Goal: Register for event/course

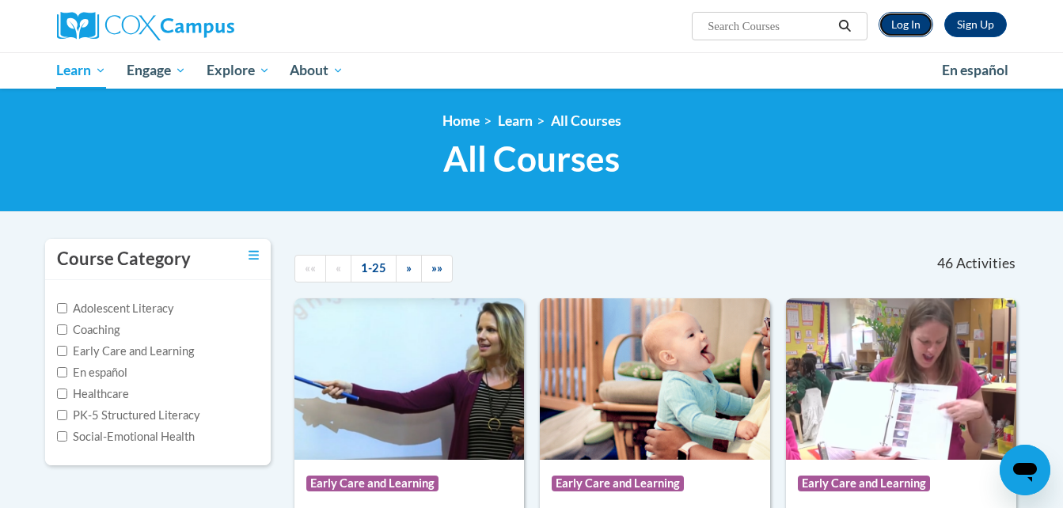
click at [910, 28] on link "Log In" at bounding box center [906, 24] width 55 height 25
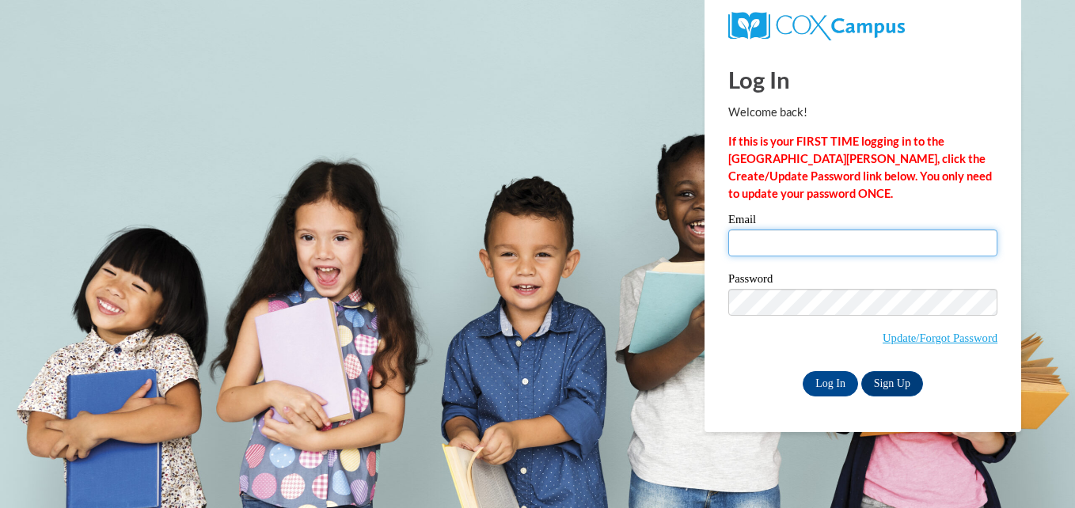
click at [788, 248] on input "Email" at bounding box center [862, 243] width 269 height 27
type input "fntnmy@yahoo.com"
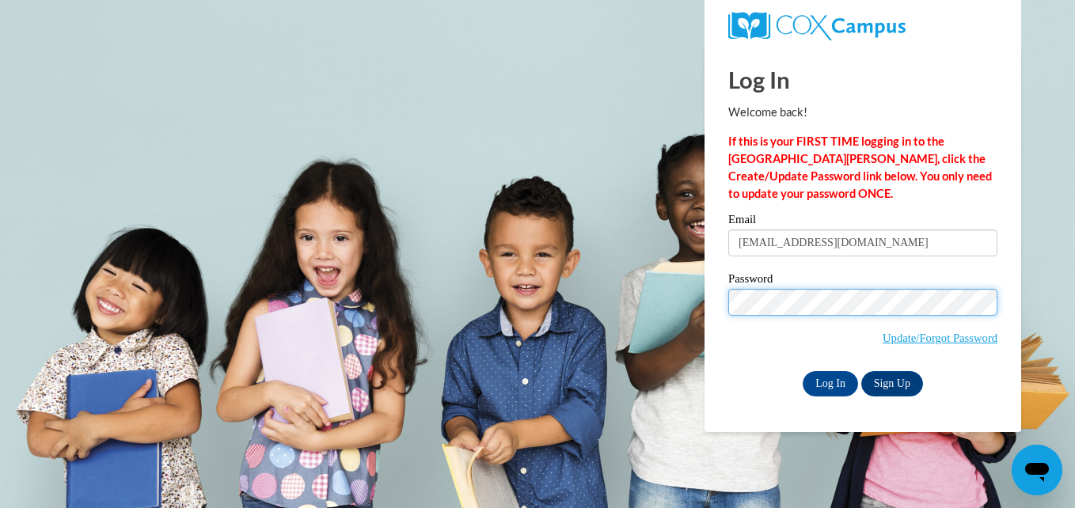
click at [803, 371] on input "Log In" at bounding box center [830, 383] width 55 height 25
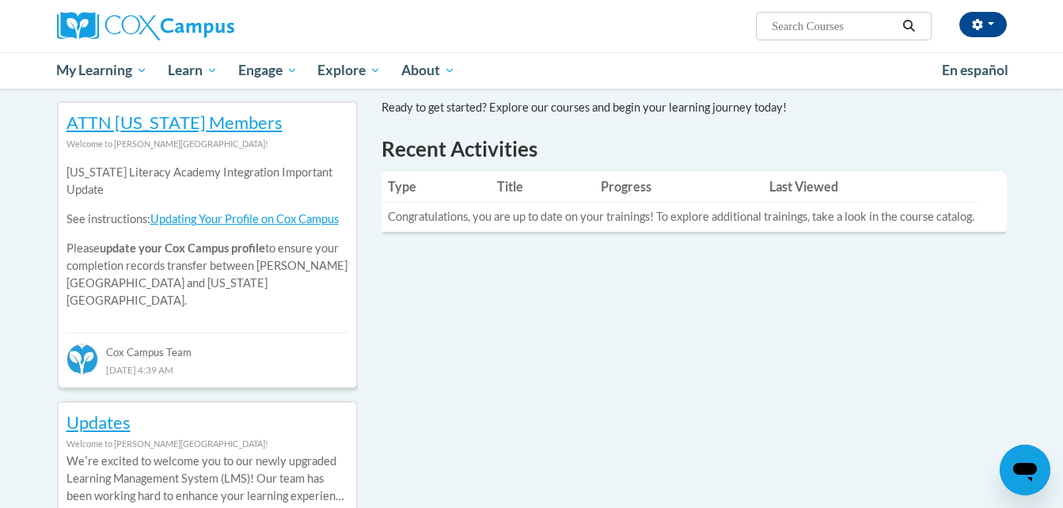
scroll to position [475, 0]
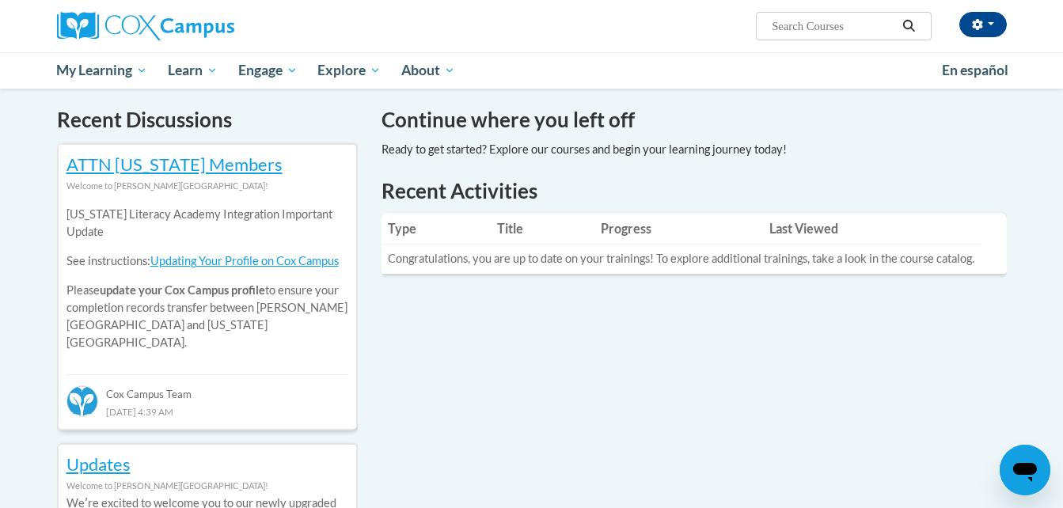
click at [826, 32] on input "Search..." at bounding box center [833, 26] width 127 height 19
type input "the power of language"
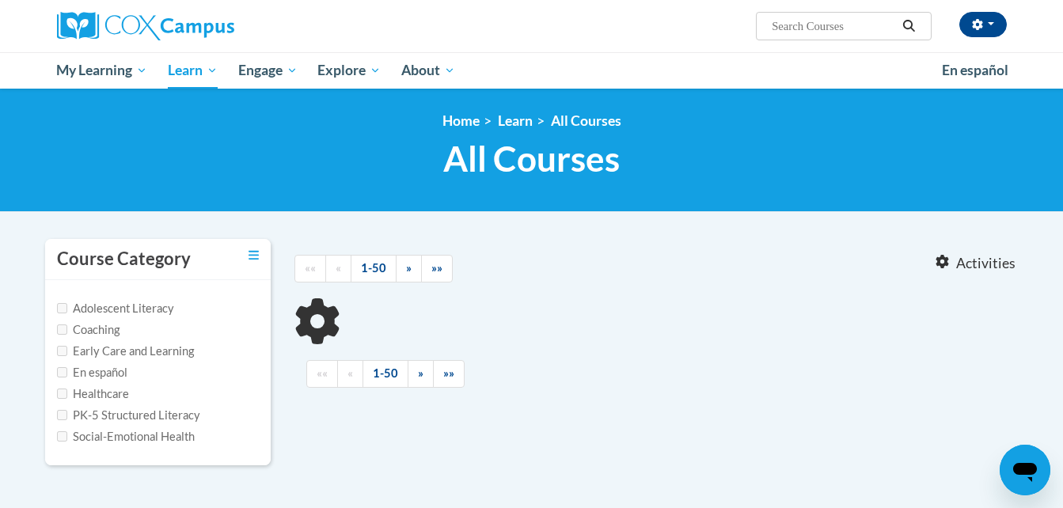
type input "the power of language"
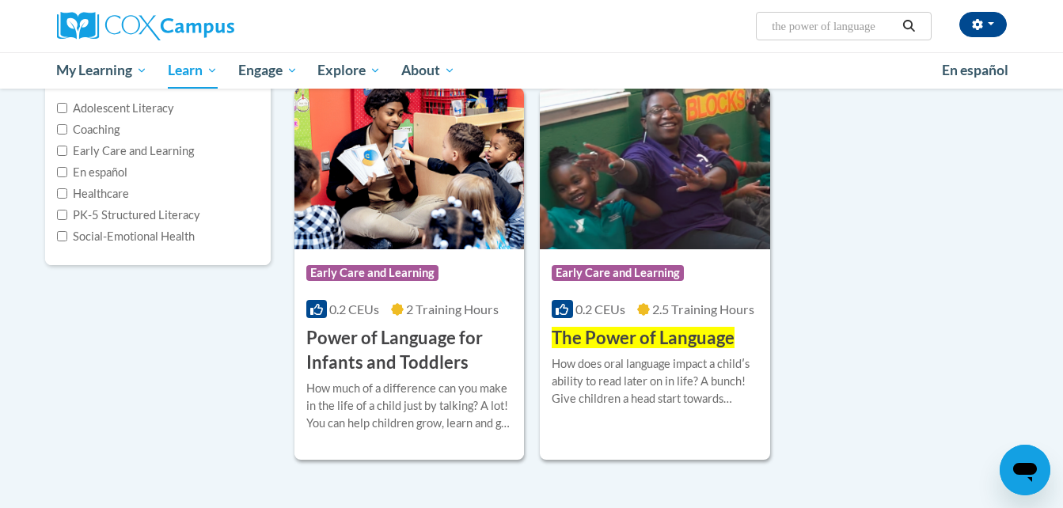
scroll to position [275, 0]
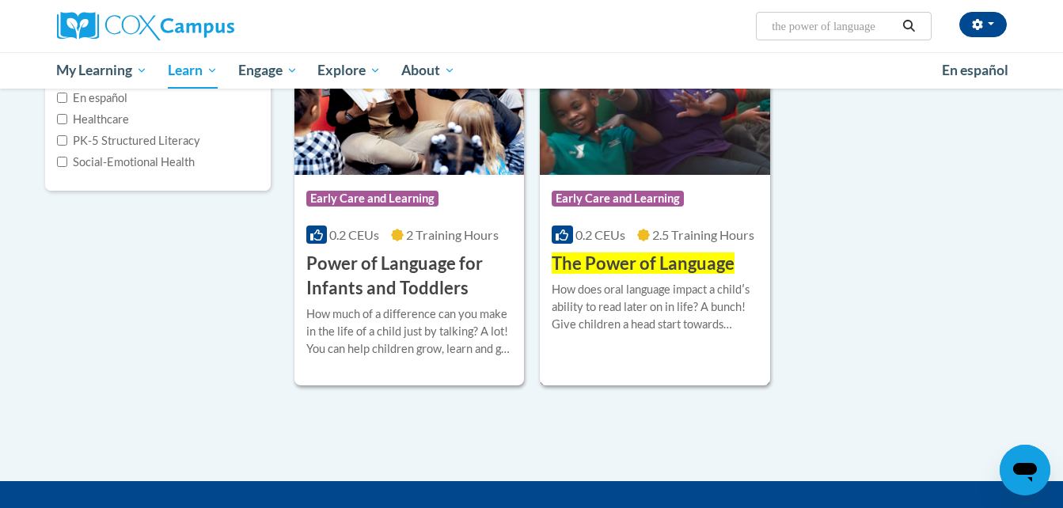
click at [638, 264] on span "The Power of Language" at bounding box center [643, 263] width 183 height 21
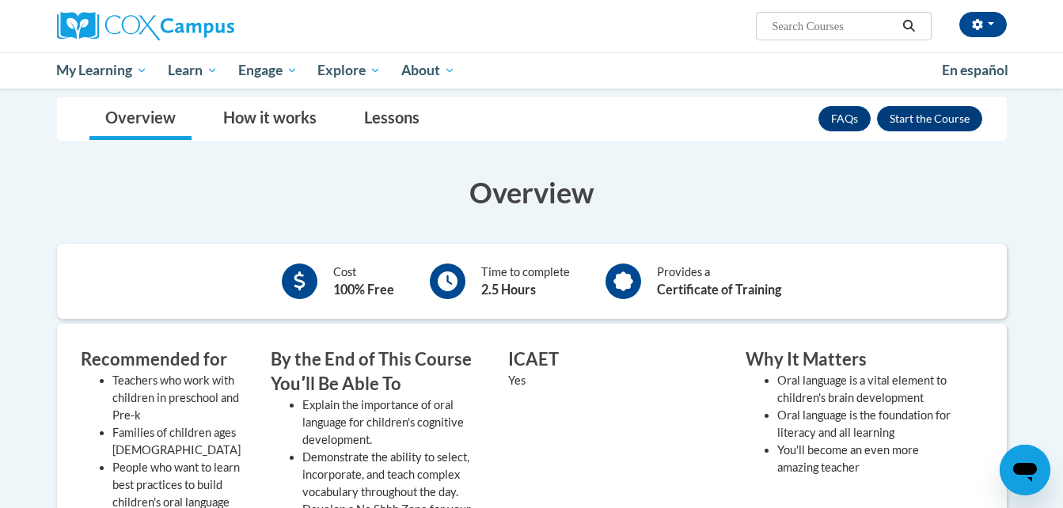
scroll to position [213, 0]
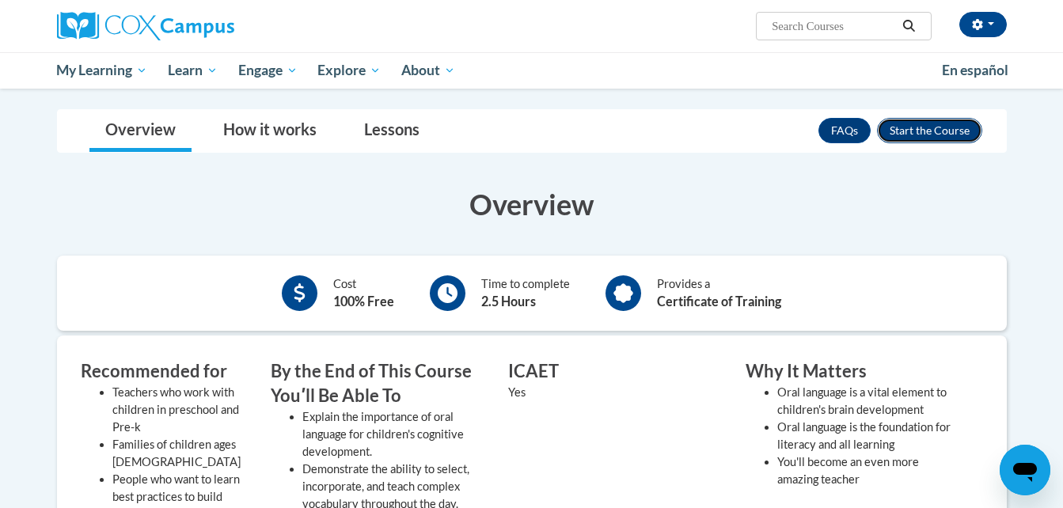
click at [943, 130] on button "Enroll" at bounding box center [929, 130] width 105 height 25
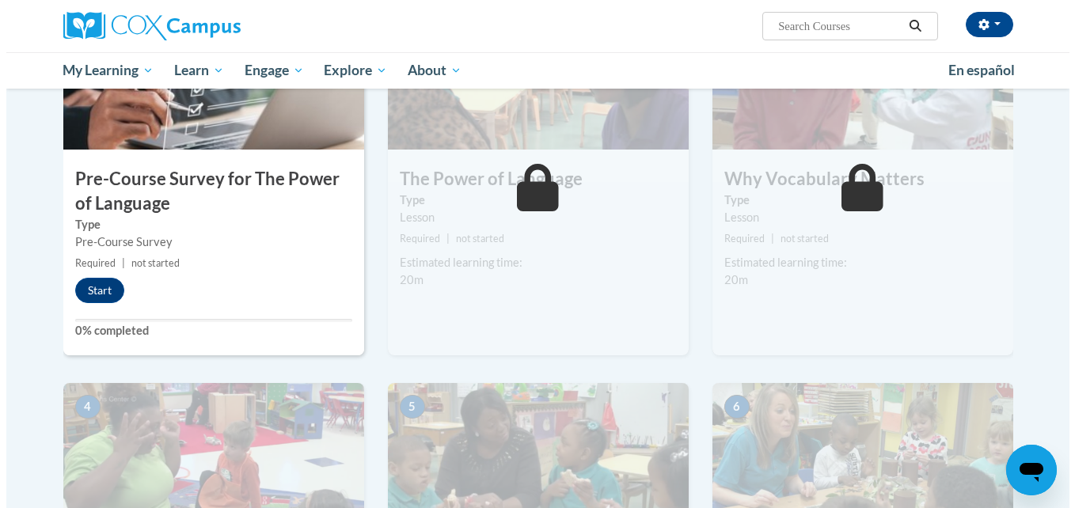
scroll to position [369, 0]
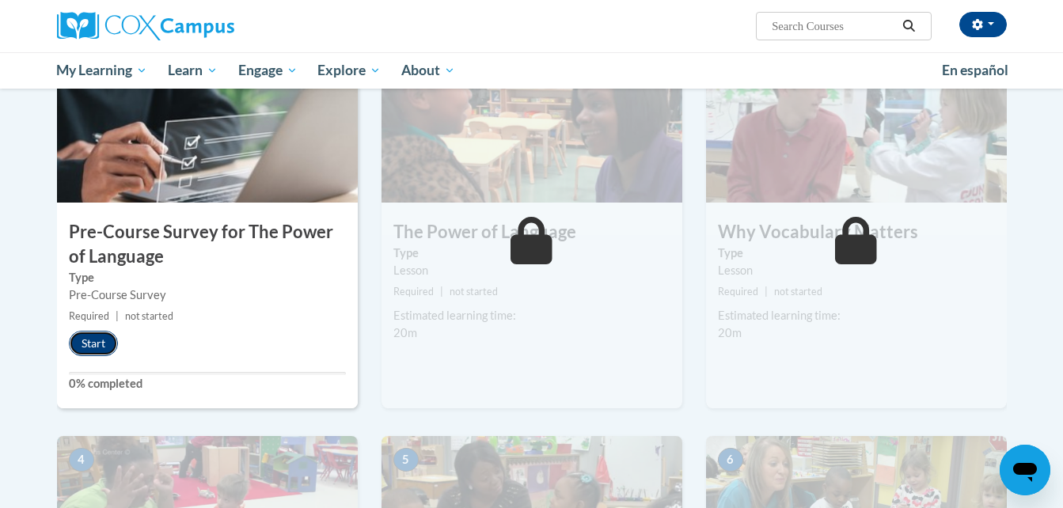
click at [87, 341] on button "Start" at bounding box center [93, 343] width 49 height 25
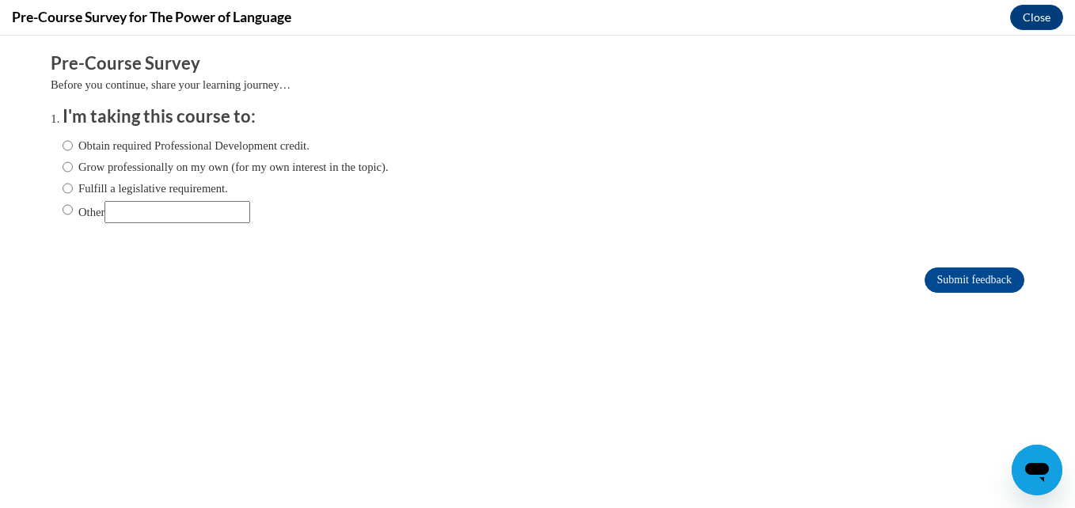
scroll to position [0, 0]
click at [63, 209] on input "Other" at bounding box center [68, 209] width 10 height 17
radio input "true"
click at [138, 215] on input "Other" at bounding box center [177, 212] width 146 height 22
type input "emerging literacy college class"
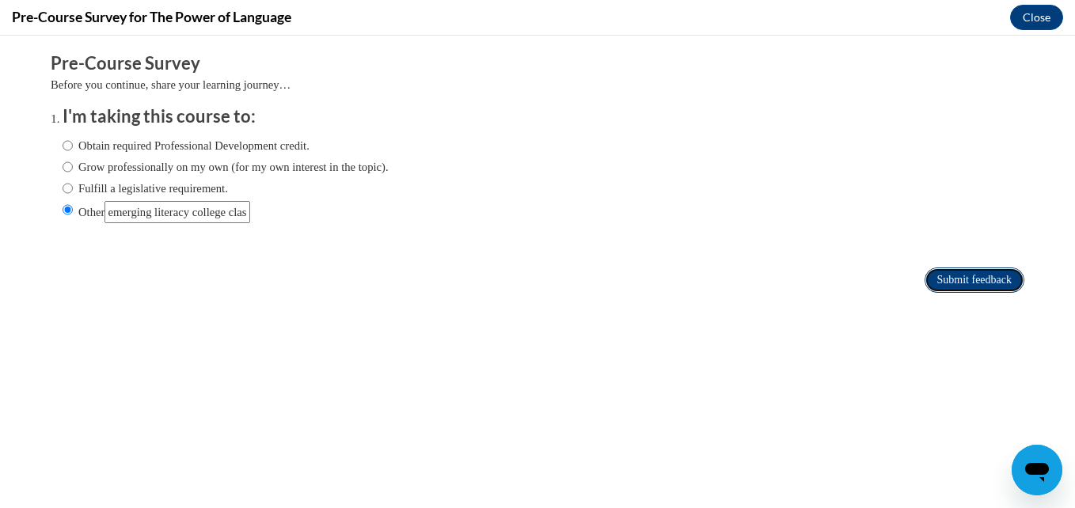
click at [942, 282] on input "Submit feedback" at bounding box center [975, 280] width 100 height 25
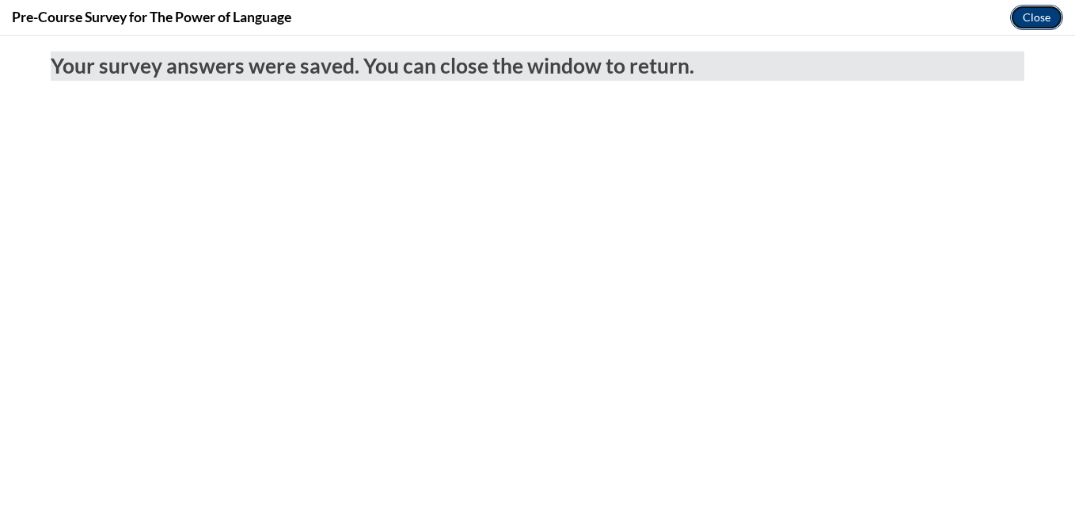
click at [1028, 22] on button "Close" at bounding box center [1036, 17] width 53 height 25
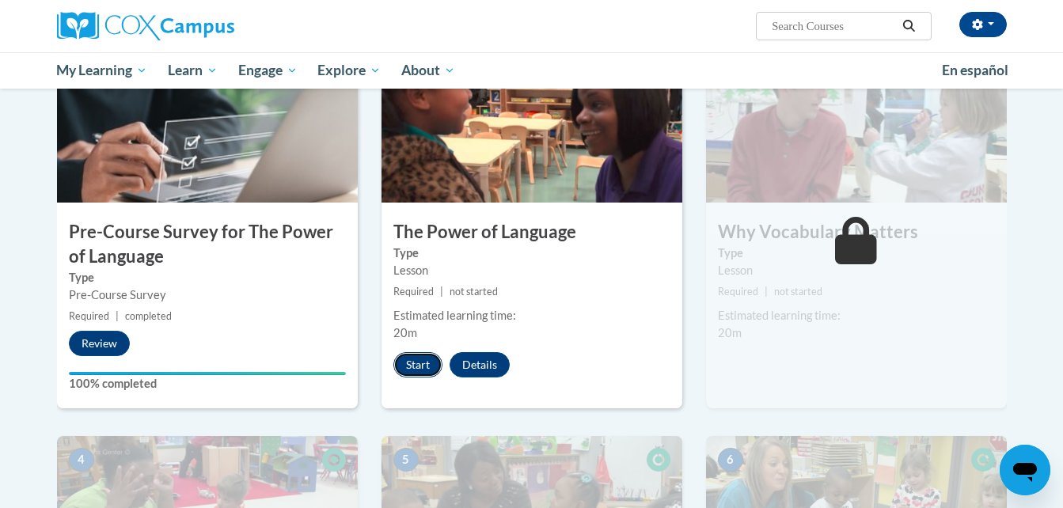
click at [418, 366] on button "Start" at bounding box center [417, 364] width 49 height 25
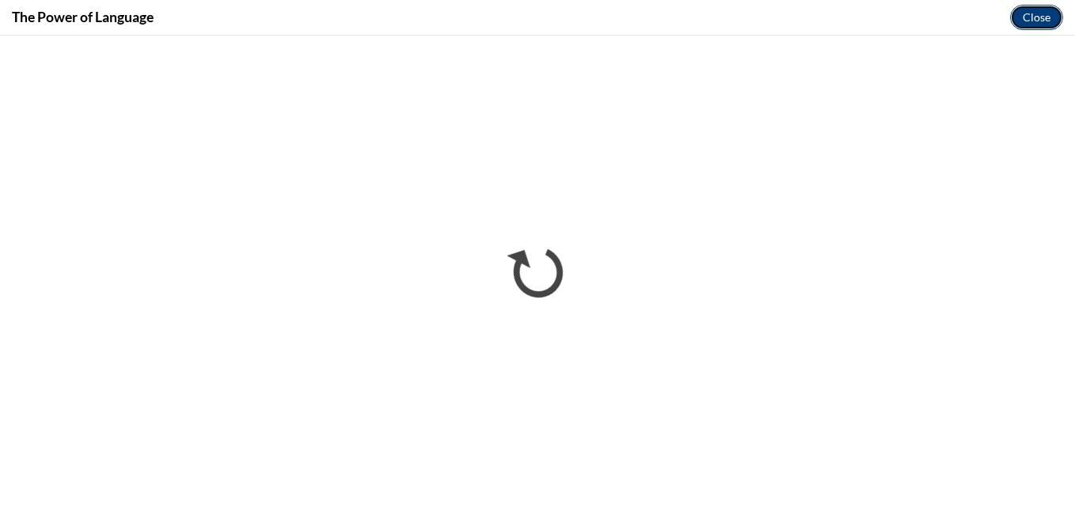
click at [1038, 13] on button "Close" at bounding box center [1036, 17] width 53 height 25
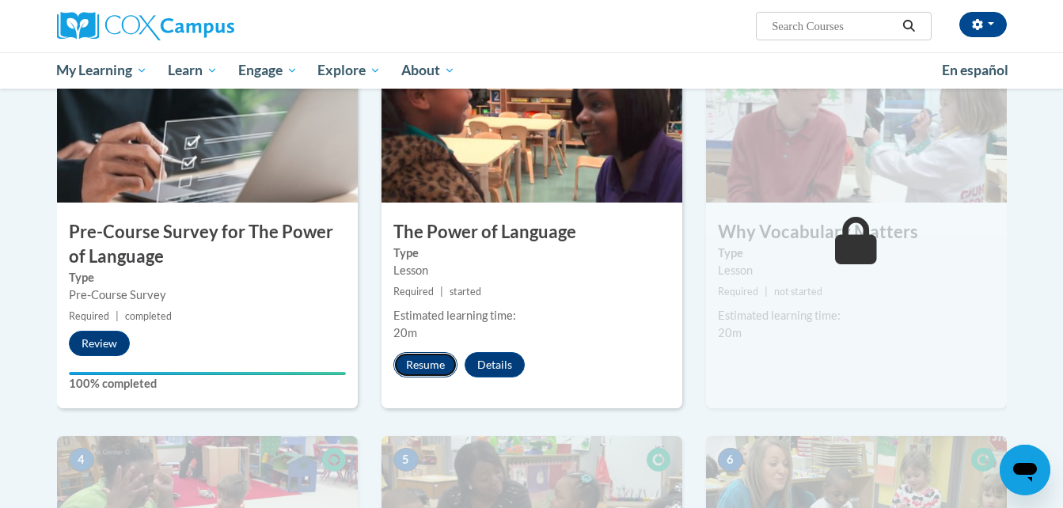
click at [428, 364] on button "Resume" at bounding box center [425, 364] width 64 height 25
